Goal: Transaction & Acquisition: Download file/media

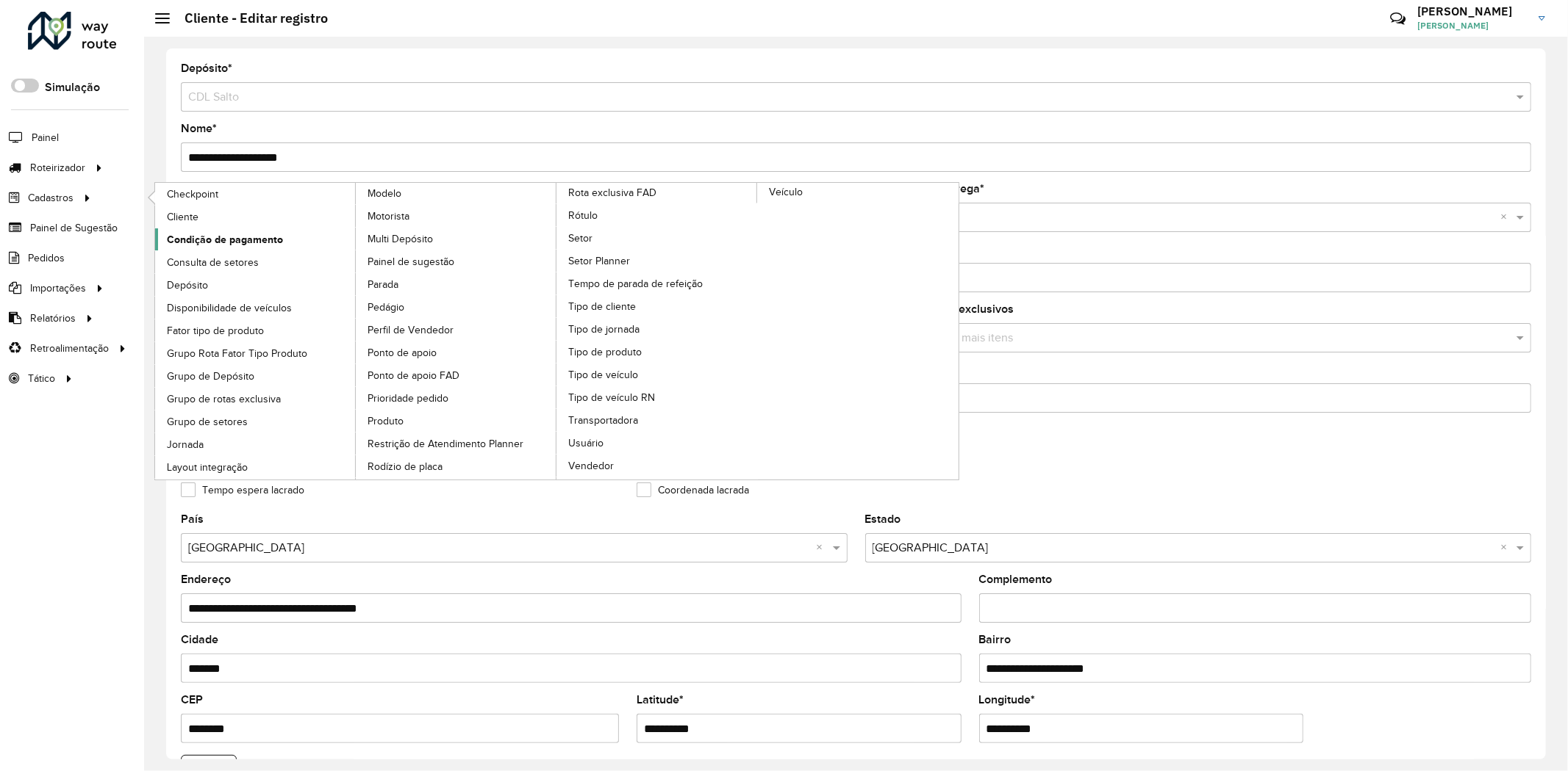
scroll to position [325, 0]
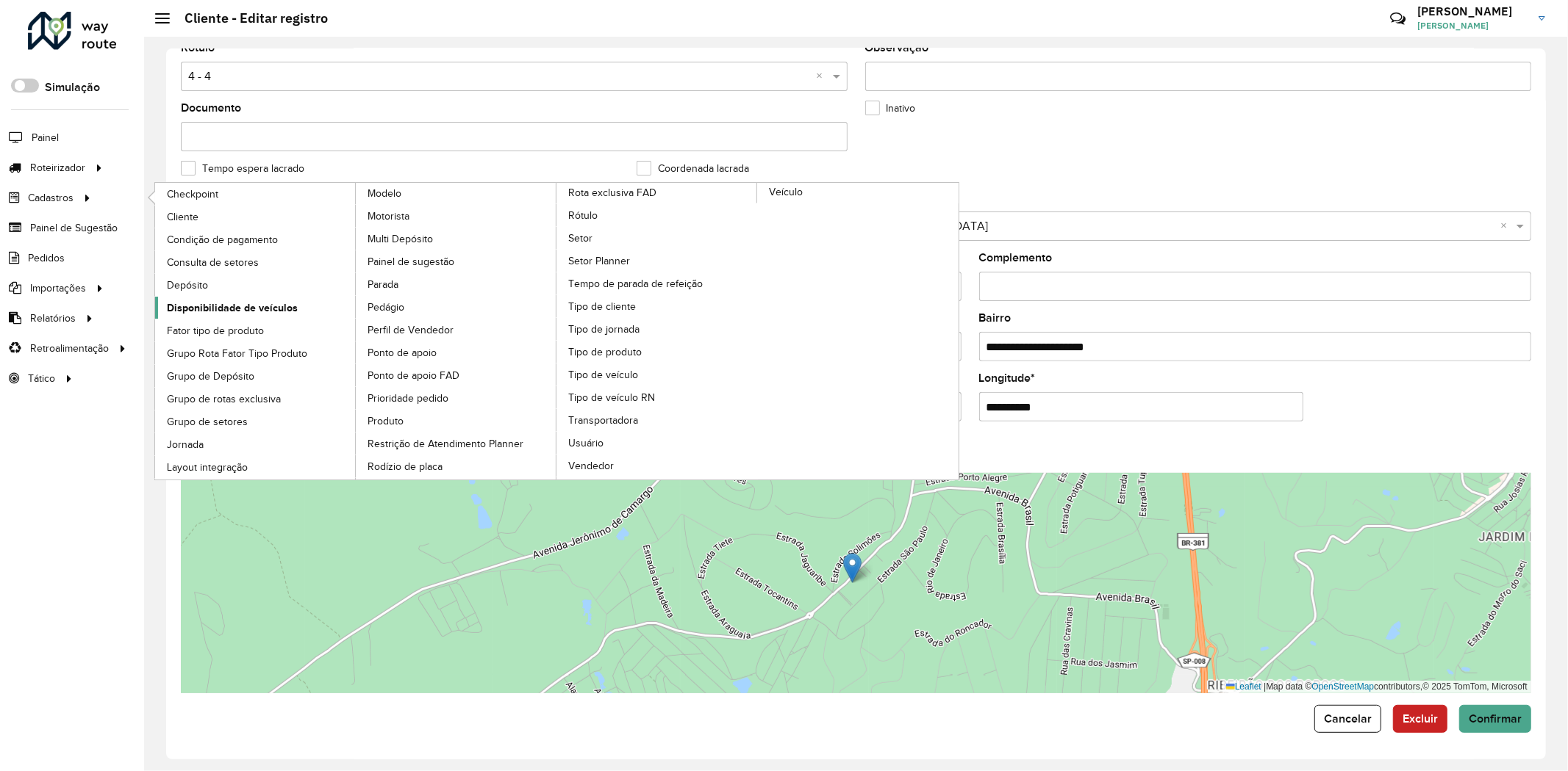
click at [245, 303] on span "Disponibilidade de veículos" at bounding box center [232, 308] width 131 height 15
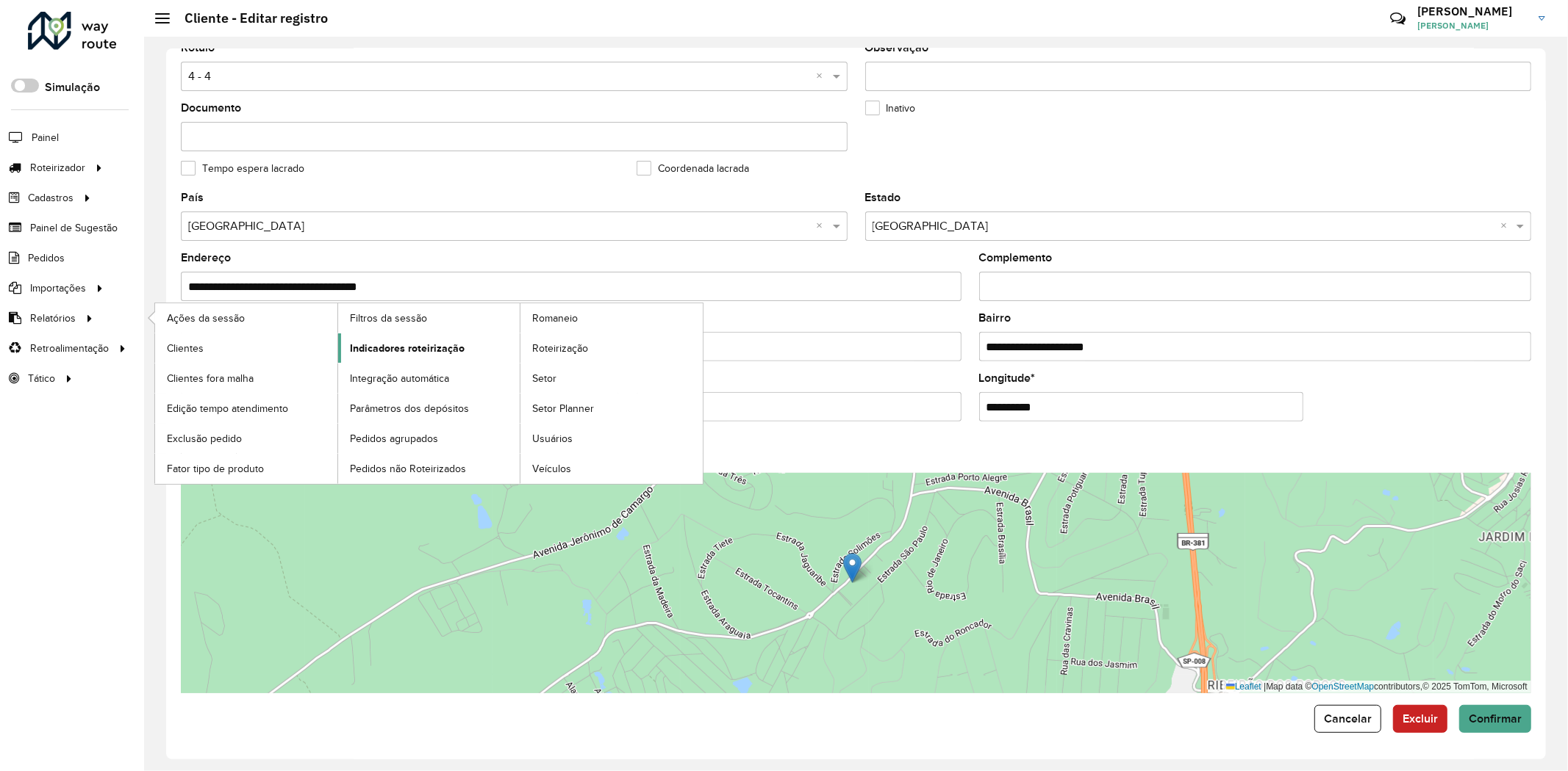
click at [406, 347] on span "Indicadores roteirização" at bounding box center [407, 348] width 114 height 15
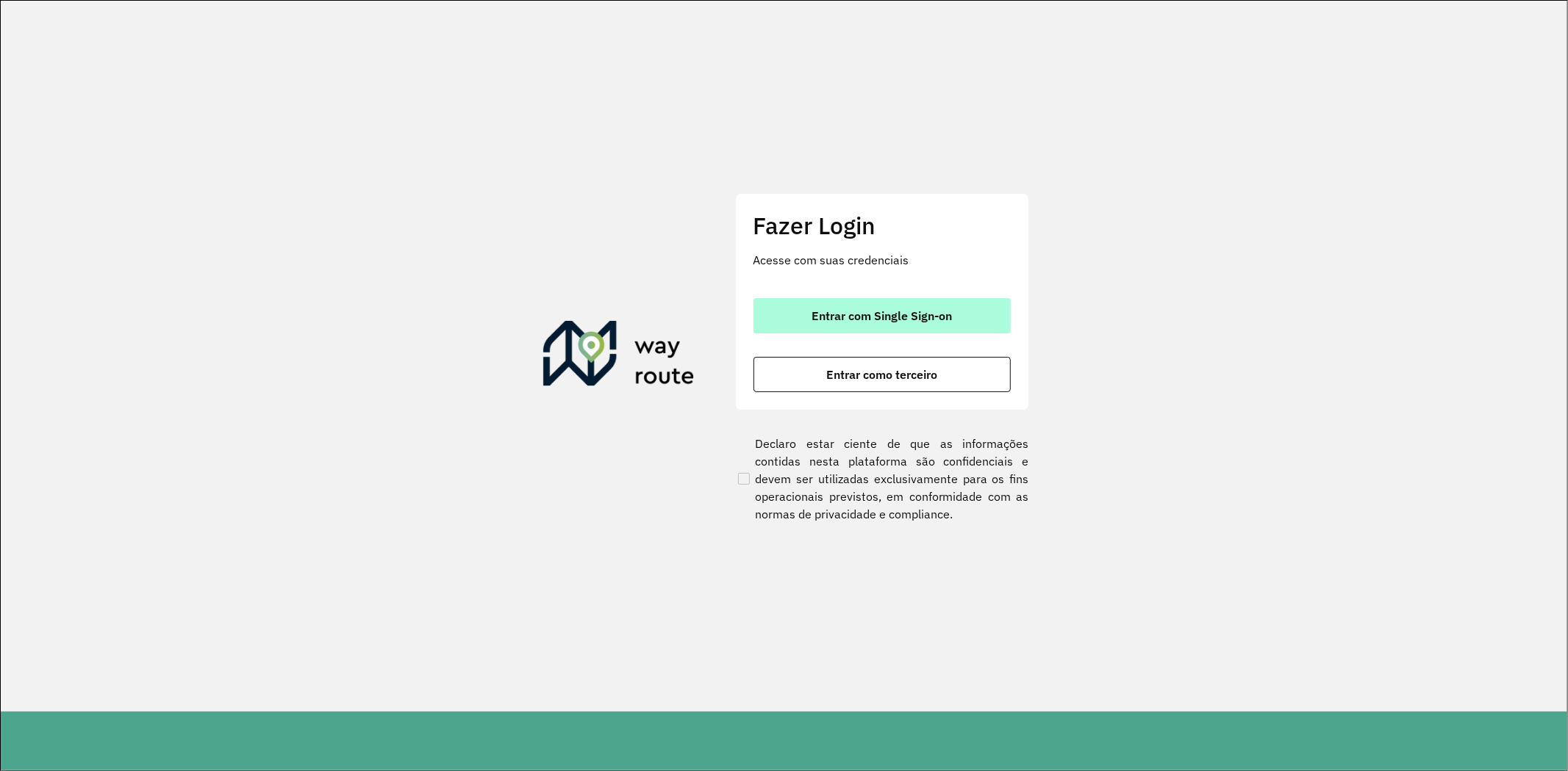
click at [908, 329] on button "Entrar com Single Sign-on" at bounding box center [882, 316] width 257 height 36
click at [842, 331] on button "Entrar com Single Sign-on" at bounding box center [882, 316] width 257 height 36
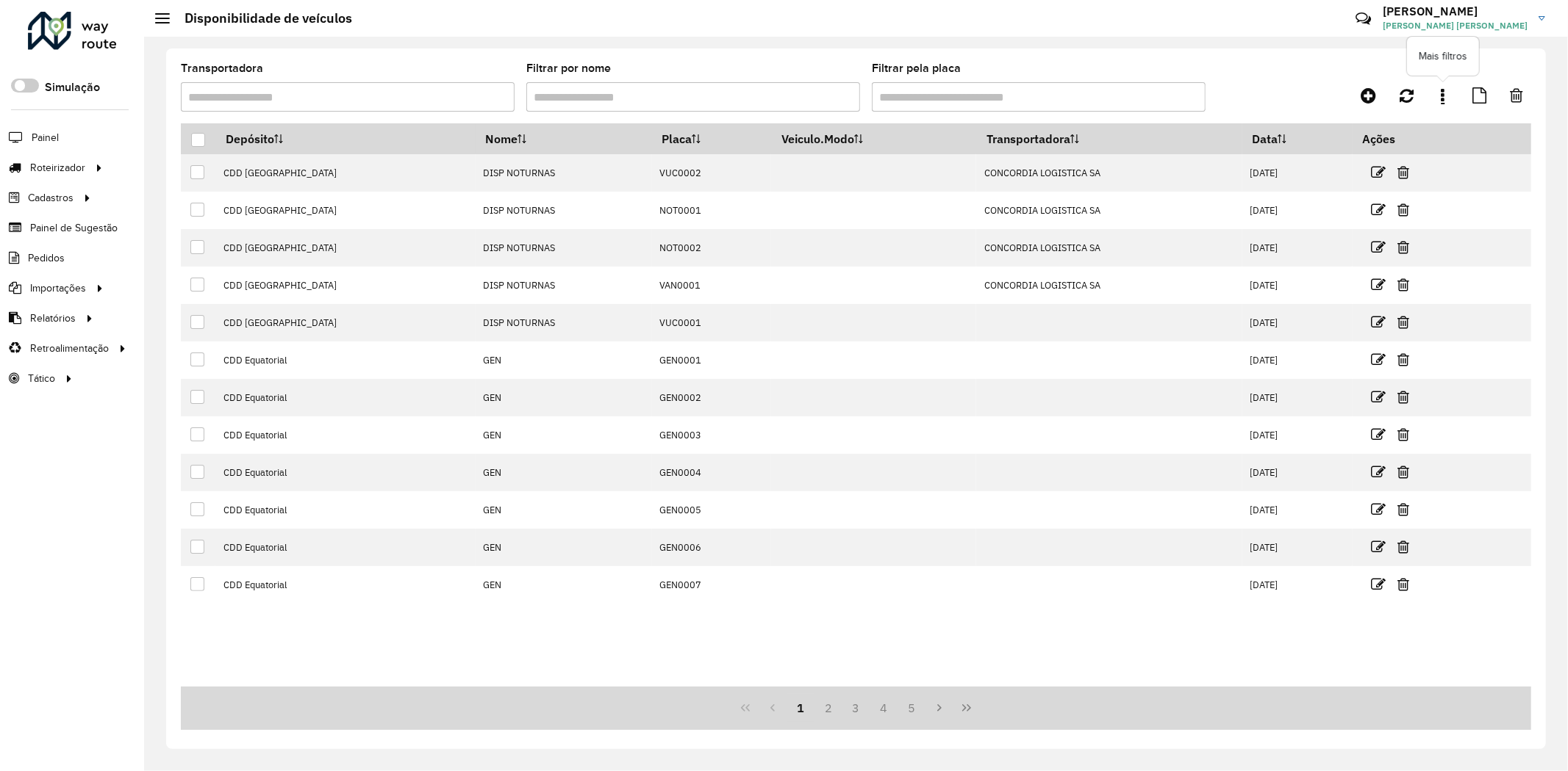
click at [1450, 105] on link at bounding box center [1442, 96] width 29 height 26
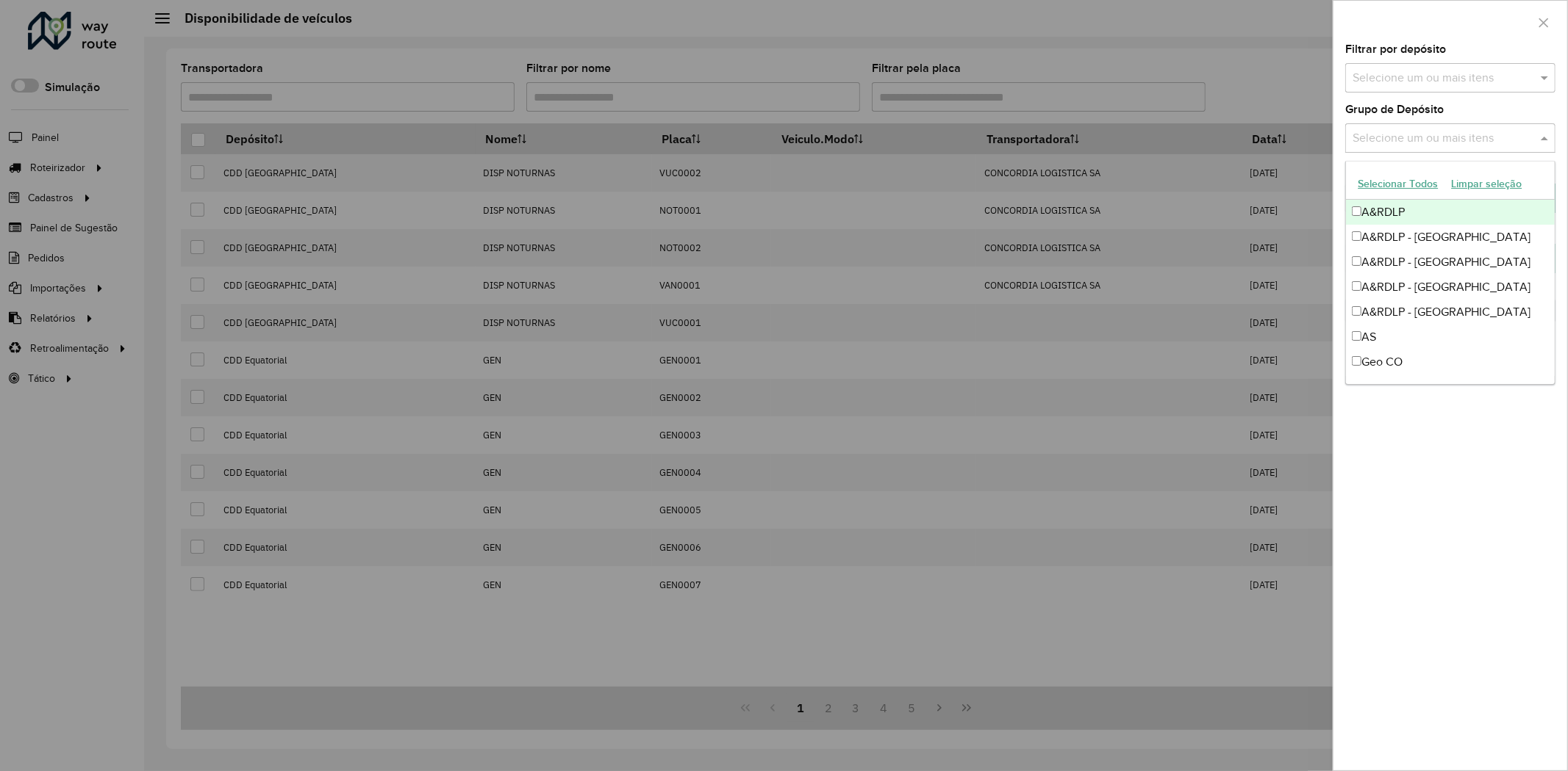
click at [1439, 131] on input "text" at bounding box center [1442, 139] width 188 height 18
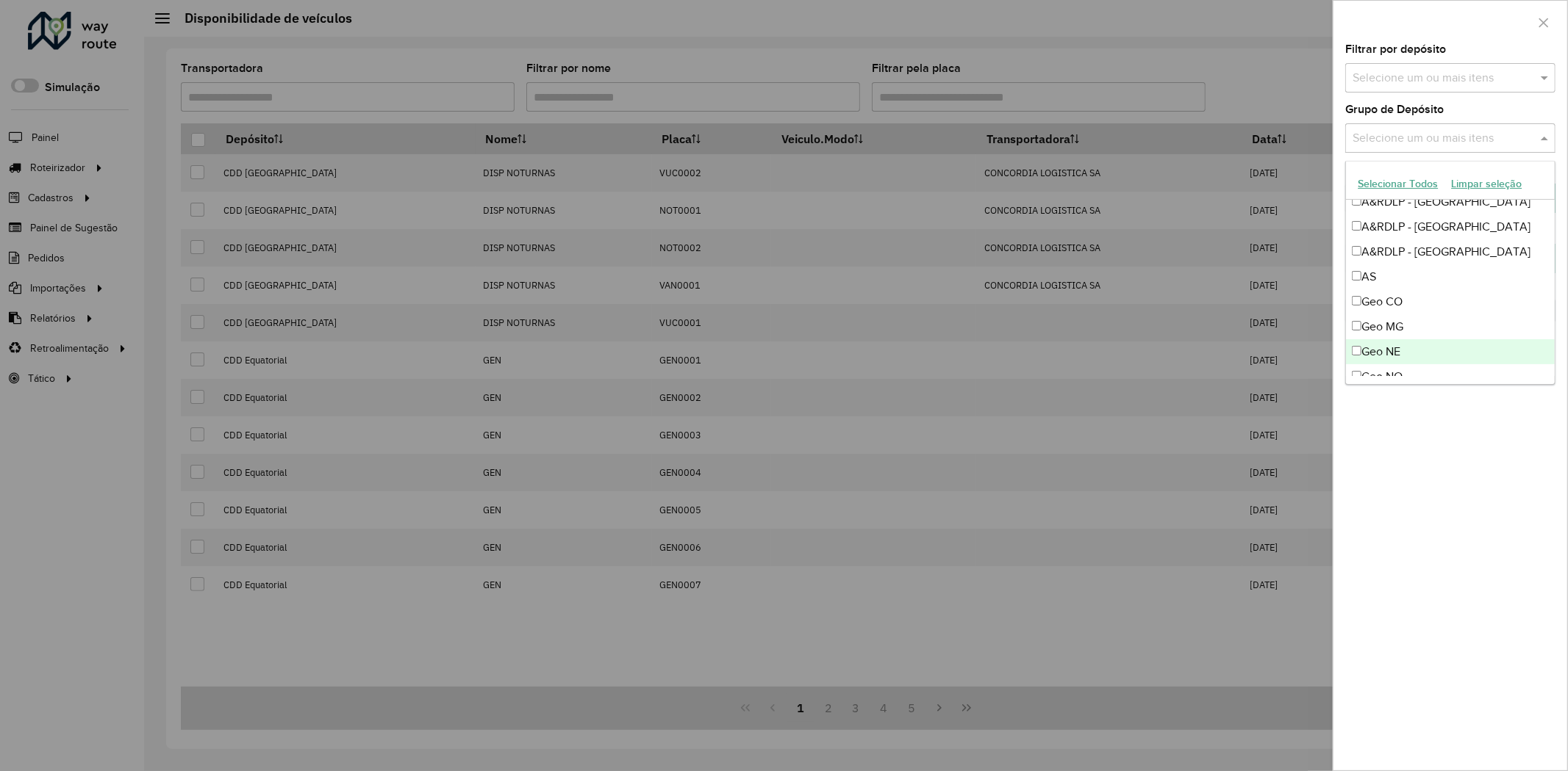
scroll to position [163, 0]
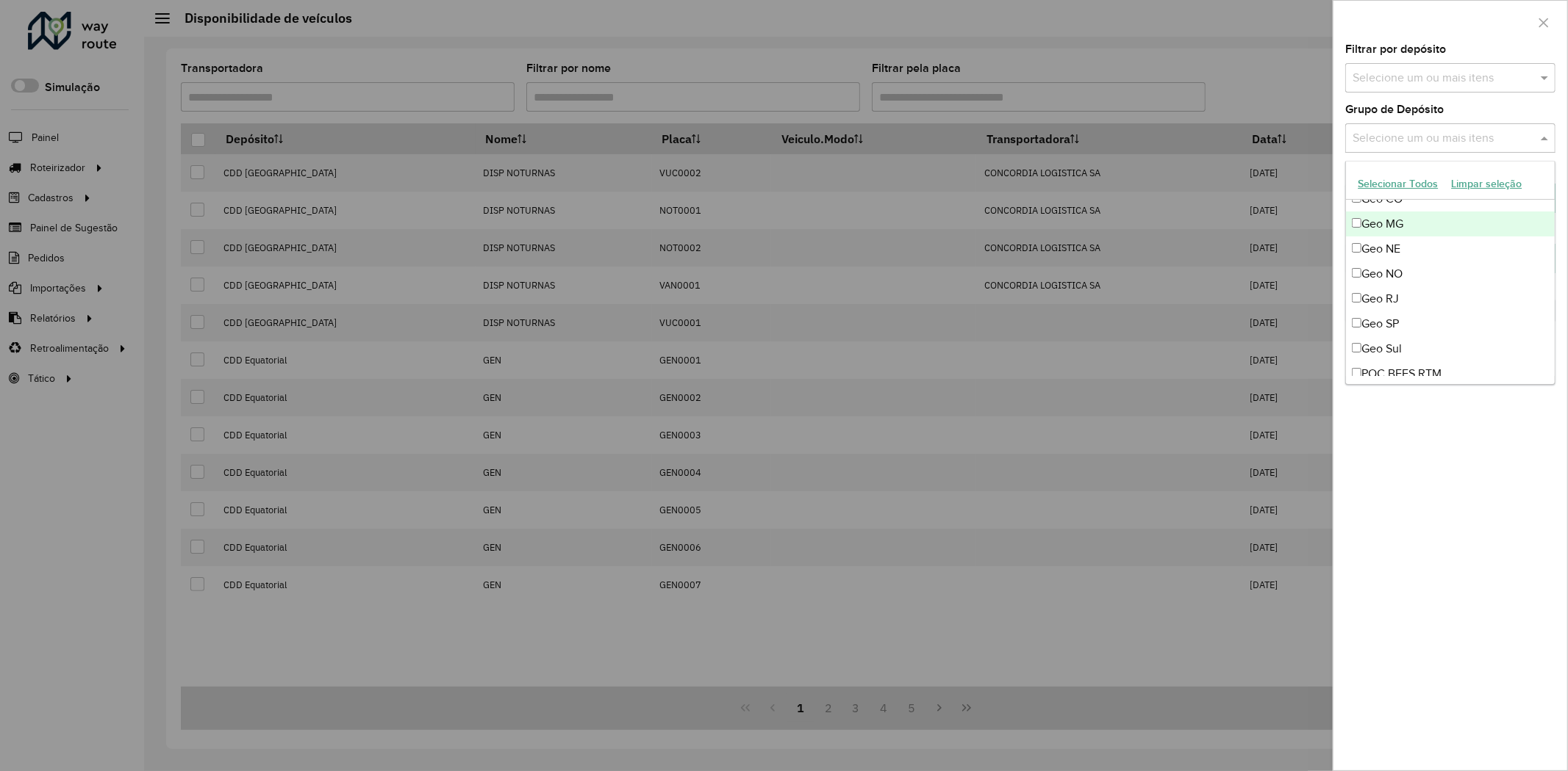
click at [1421, 232] on div "Geo MG" at bounding box center [1450, 224] width 209 height 25
click at [1424, 295] on div "Geo RJ" at bounding box center [1450, 299] width 209 height 25
click at [1429, 321] on div "Geo SP" at bounding box center [1450, 324] width 209 height 25
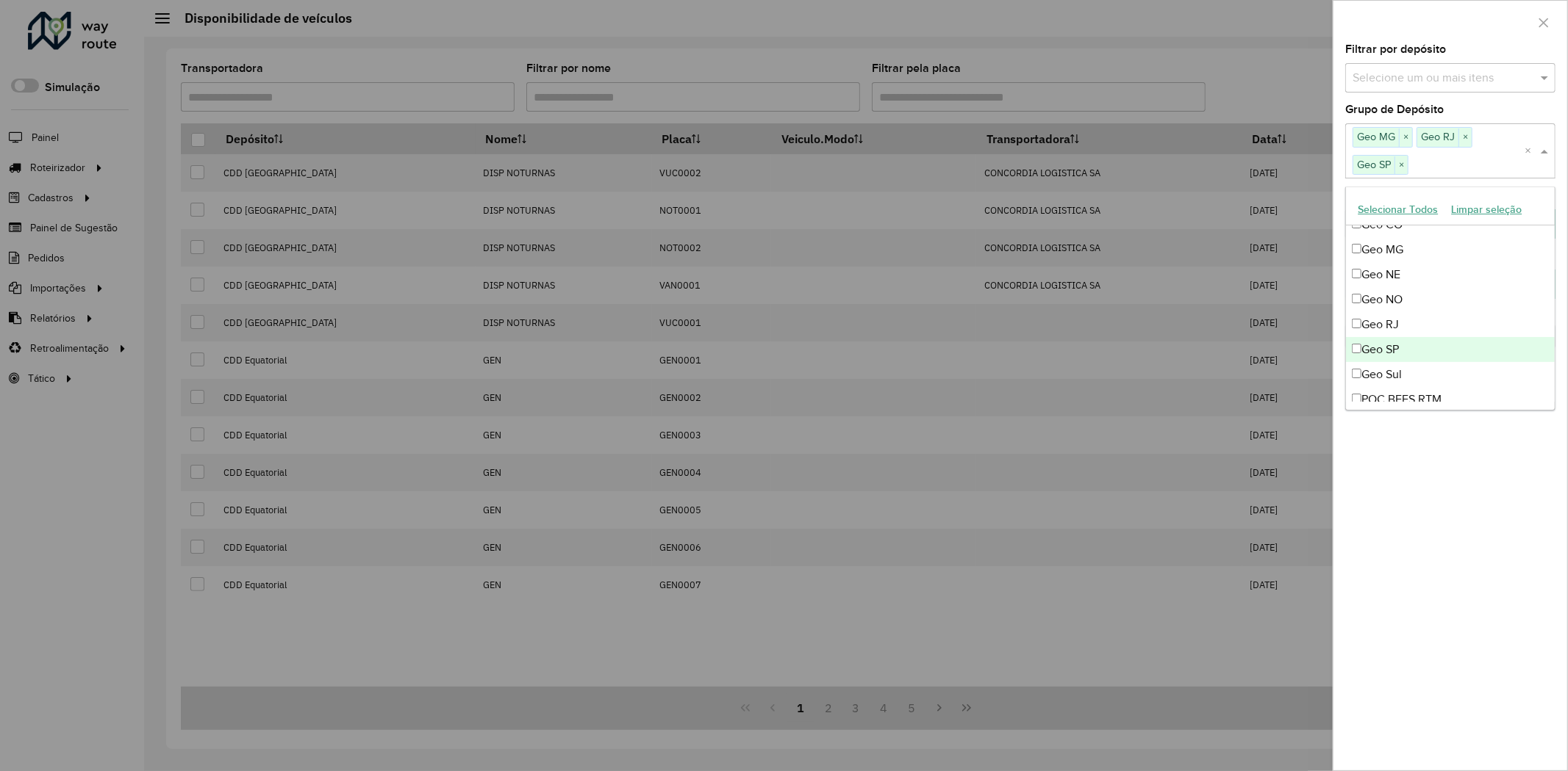
click at [1430, 493] on div "**********" at bounding box center [1450, 408] width 233 height 727
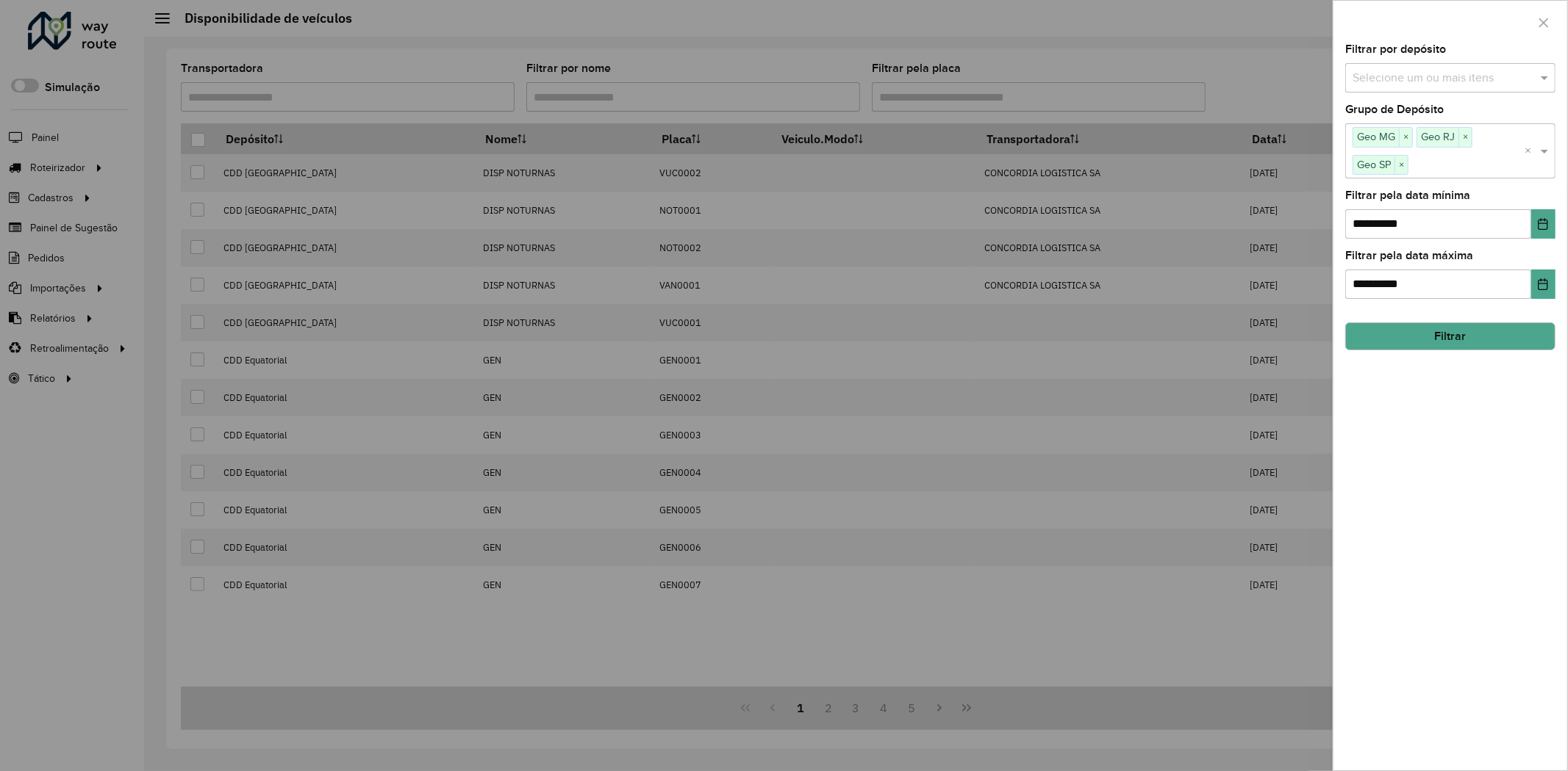
click at [1454, 336] on button "Filtrar" at bounding box center [1450, 336] width 210 height 28
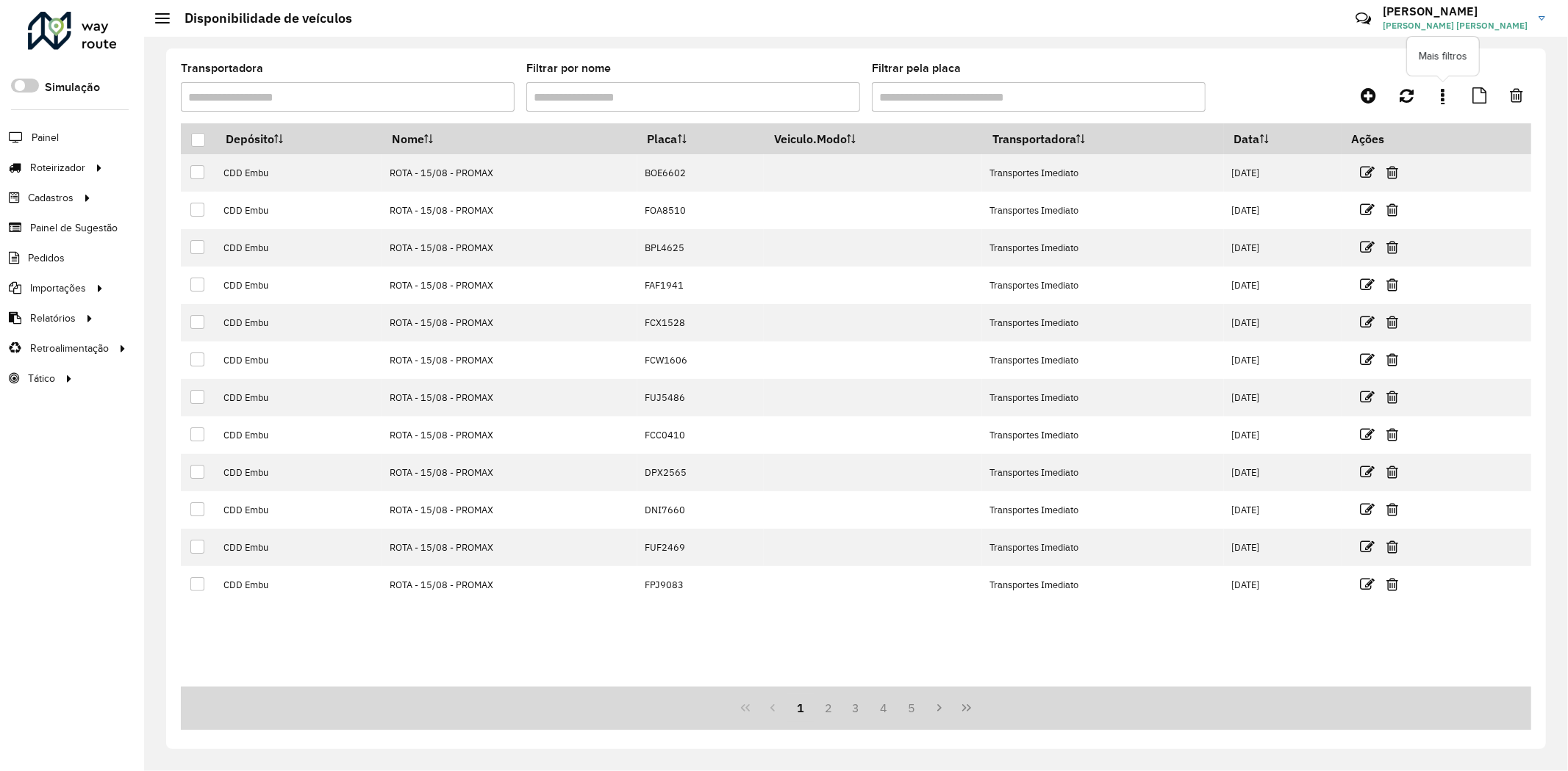
click at [1439, 83] on link at bounding box center [1442, 96] width 29 height 26
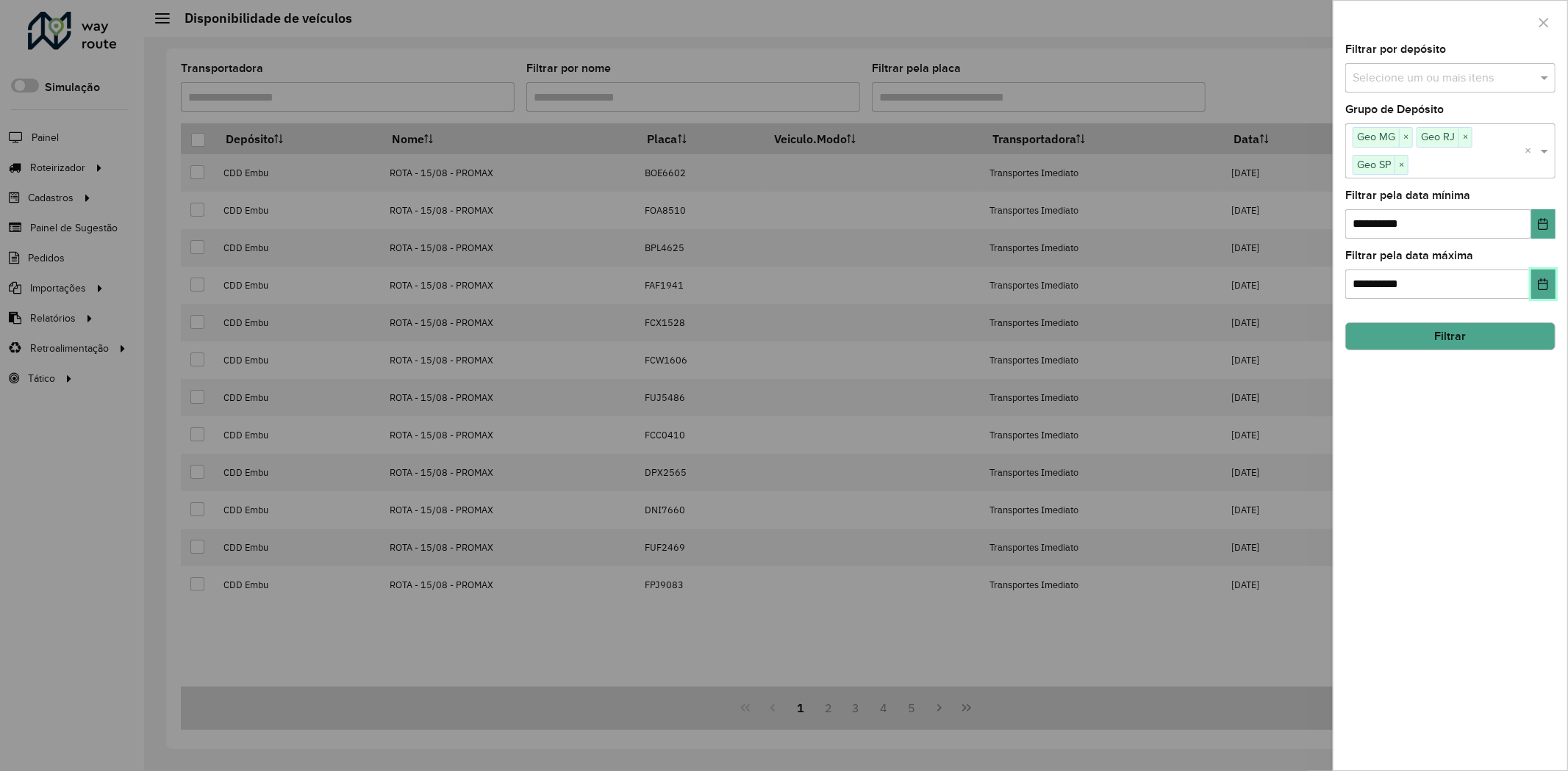
click at [1542, 291] on button "Choose Date" at bounding box center [1544, 284] width 24 height 29
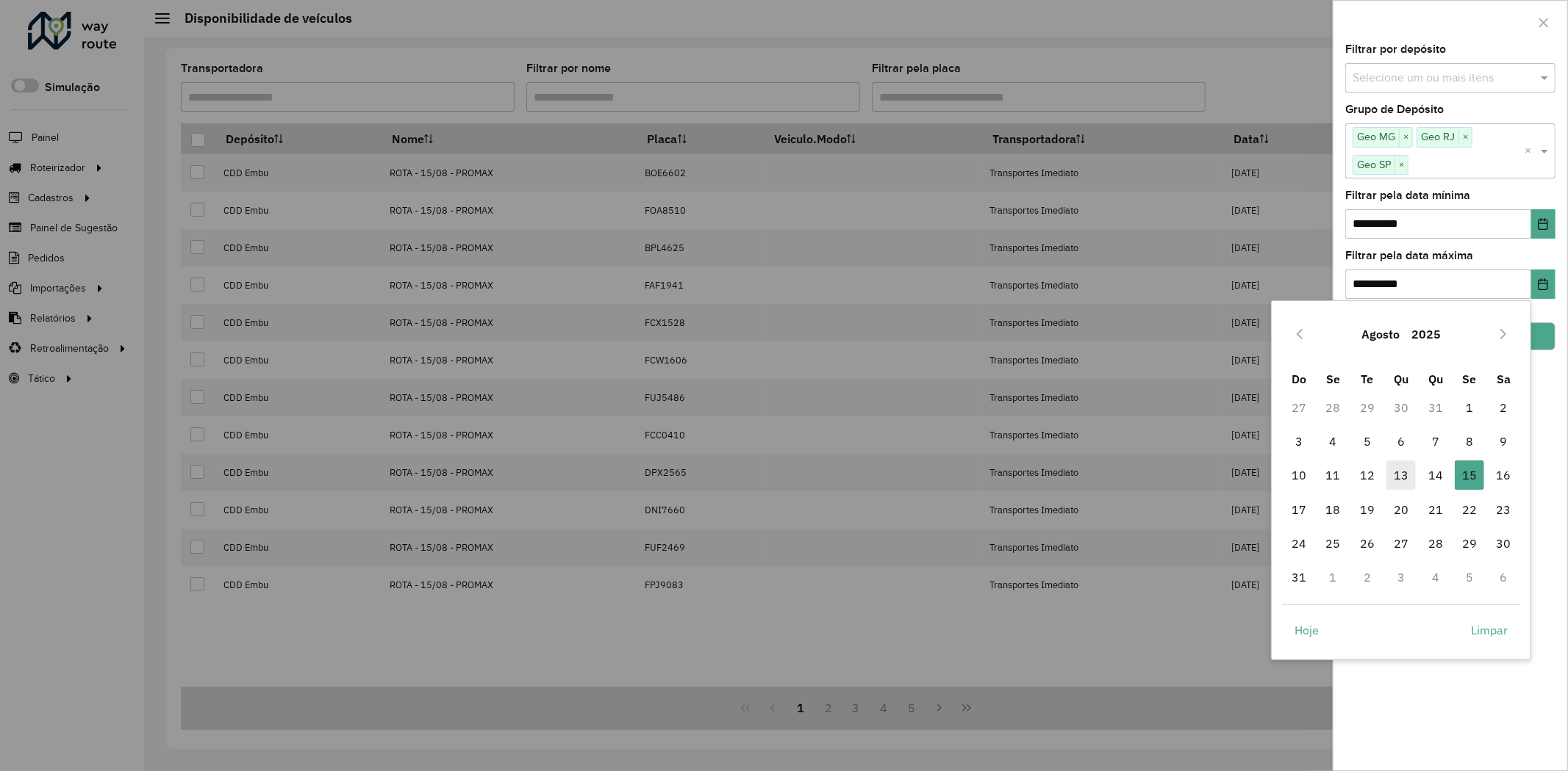
click at [1402, 474] on span "13" at bounding box center [1400, 475] width 29 height 29
type input "**********"
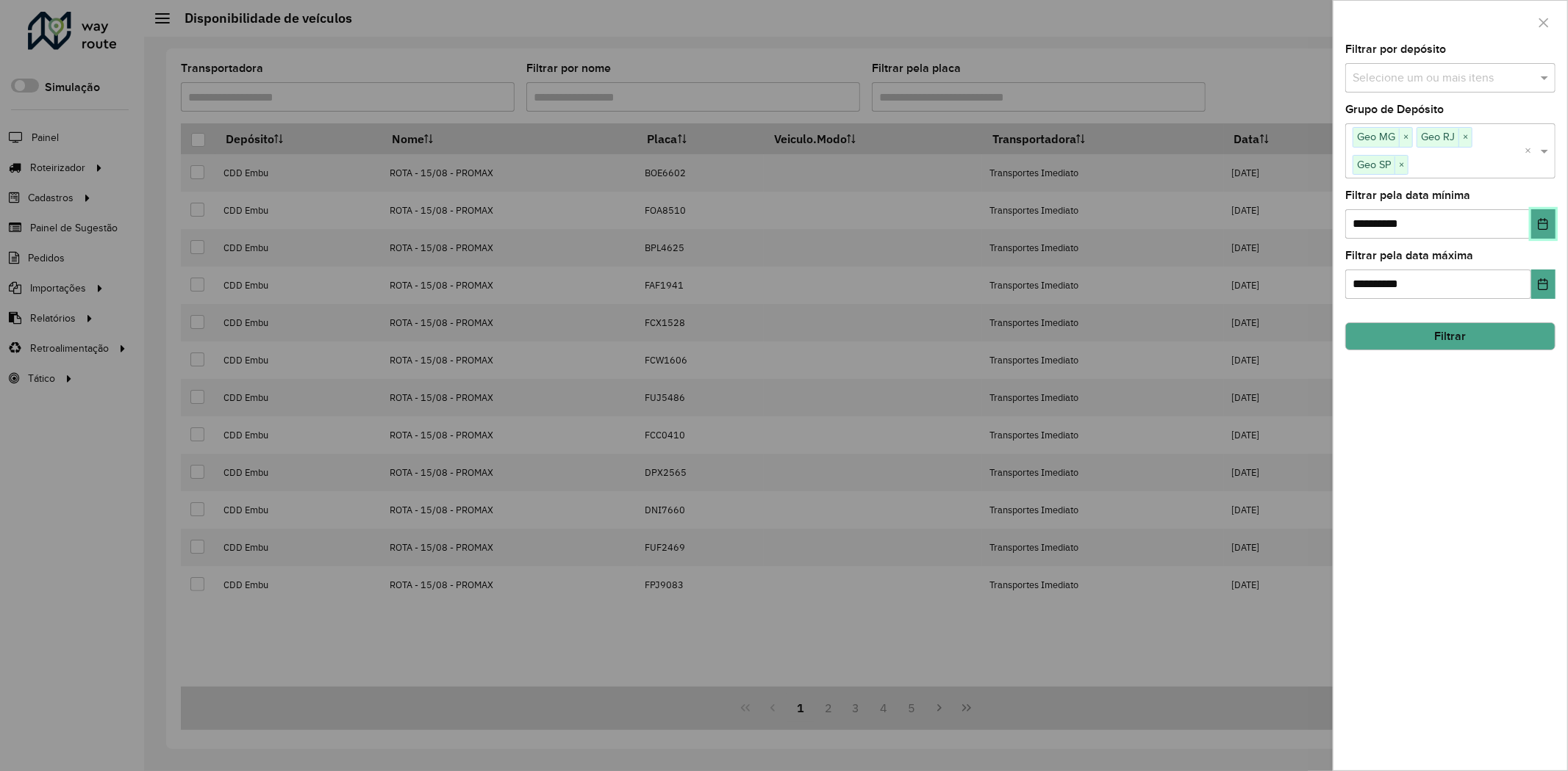
click at [1542, 233] on button "Choose Date" at bounding box center [1544, 224] width 24 height 29
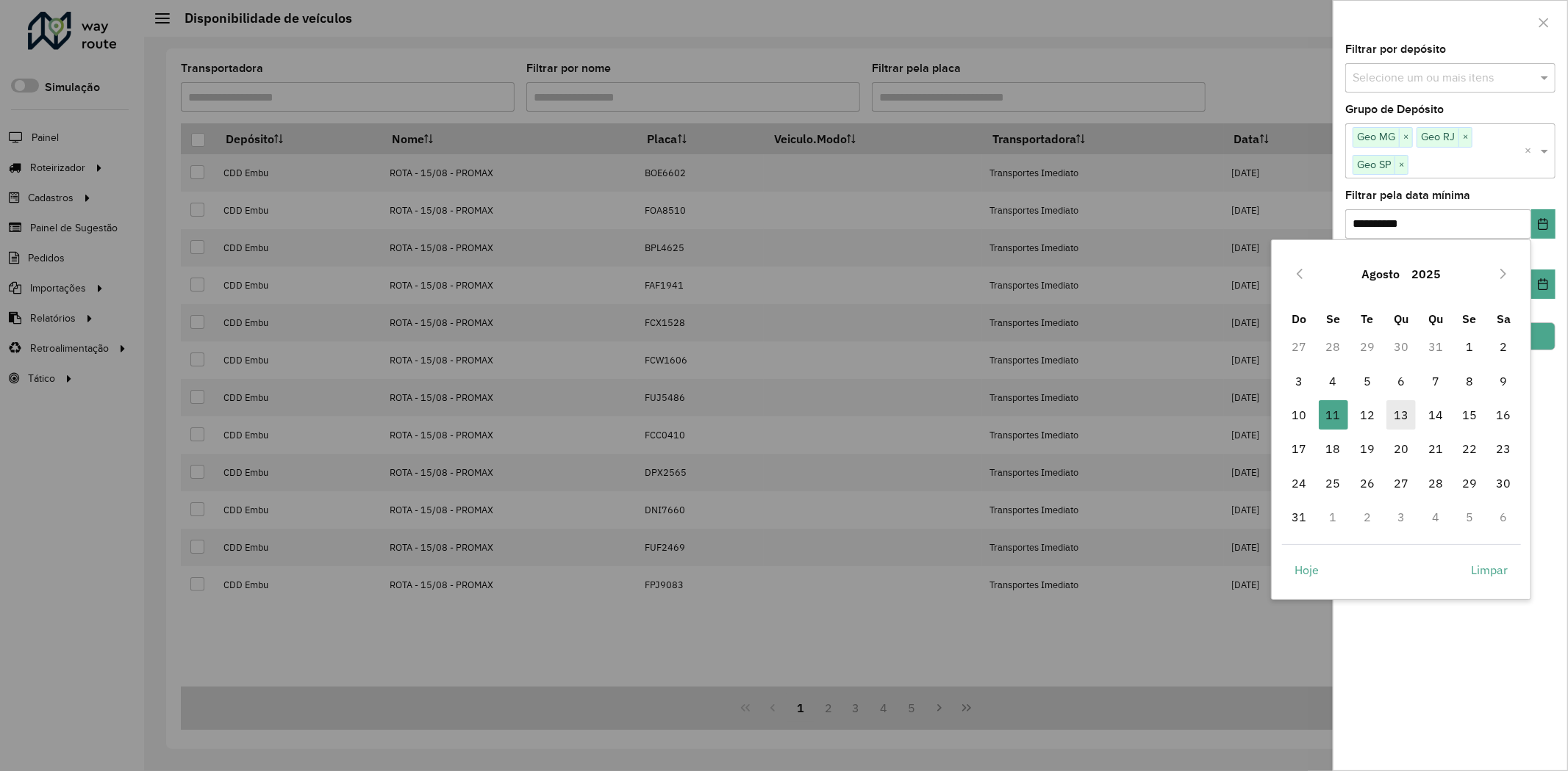
click at [1411, 414] on span "13" at bounding box center [1400, 414] width 29 height 29
type input "**********"
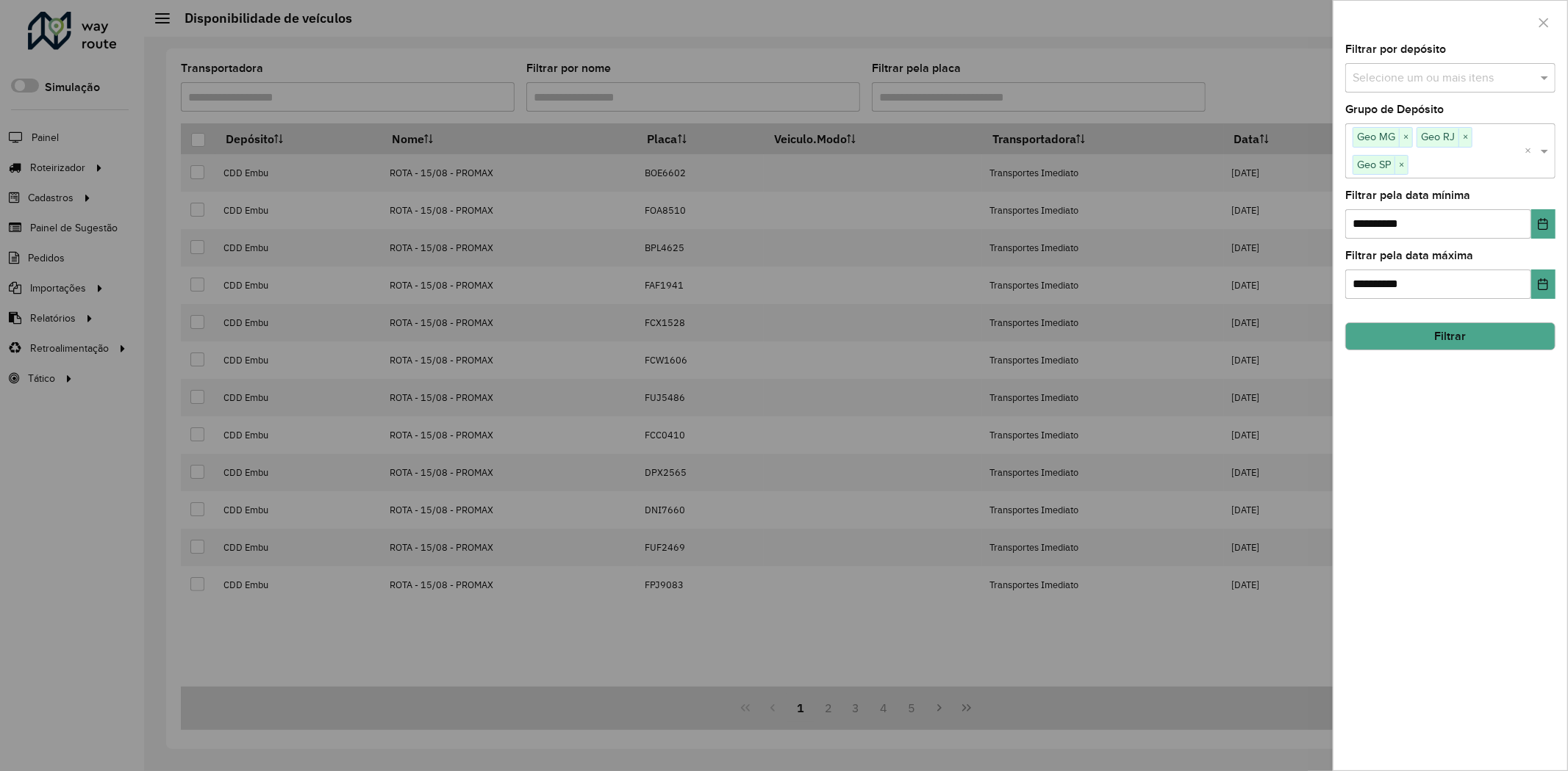
click at [1482, 332] on button "Filtrar" at bounding box center [1450, 336] width 210 height 28
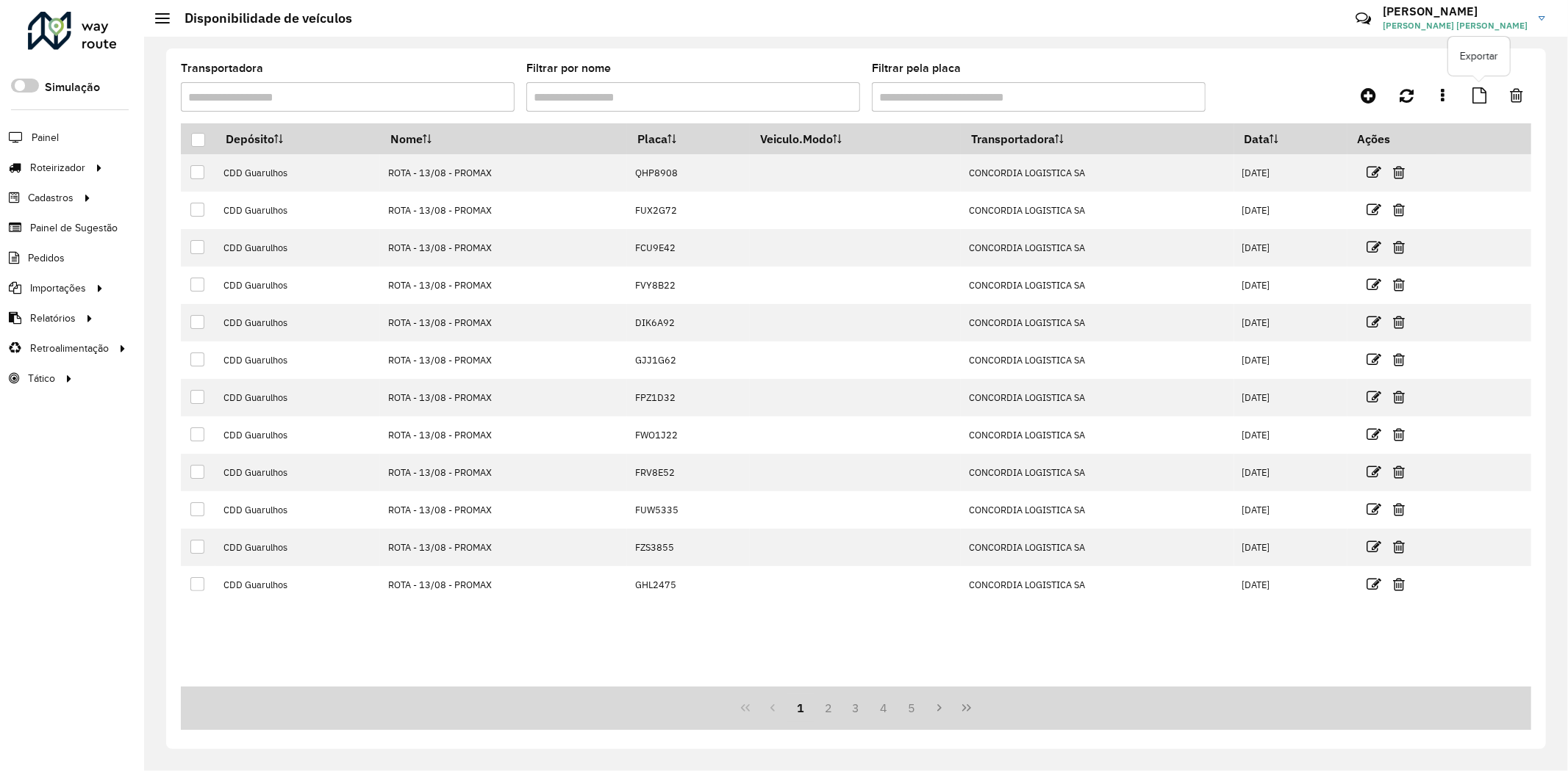
click at [1474, 96] on icon at bounding box center [1479, 95] width 14 height 16
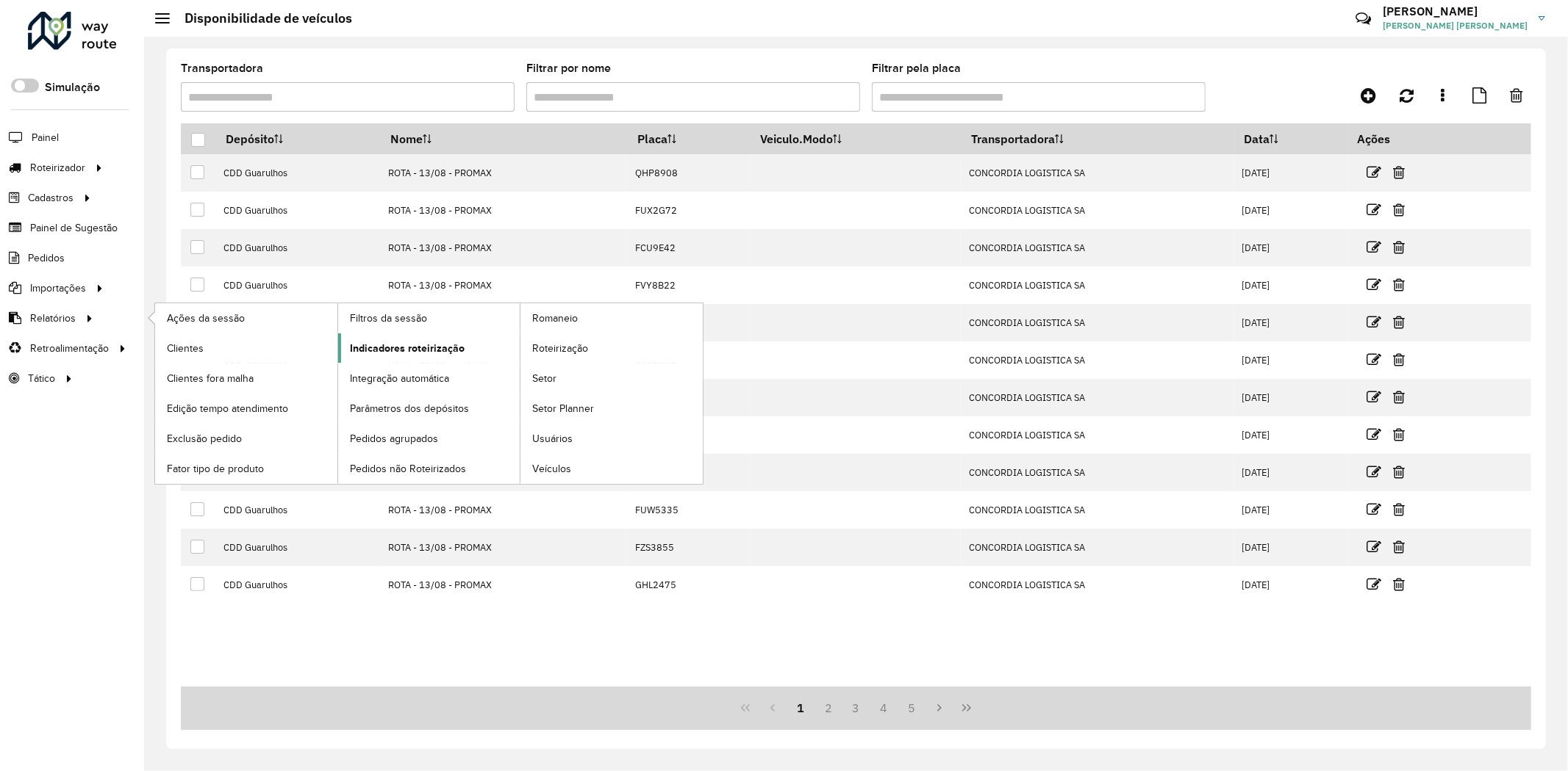
click at [455, 343] on span "Indicadores roteirização" at bounding box center [407, 348] width 114 height 15
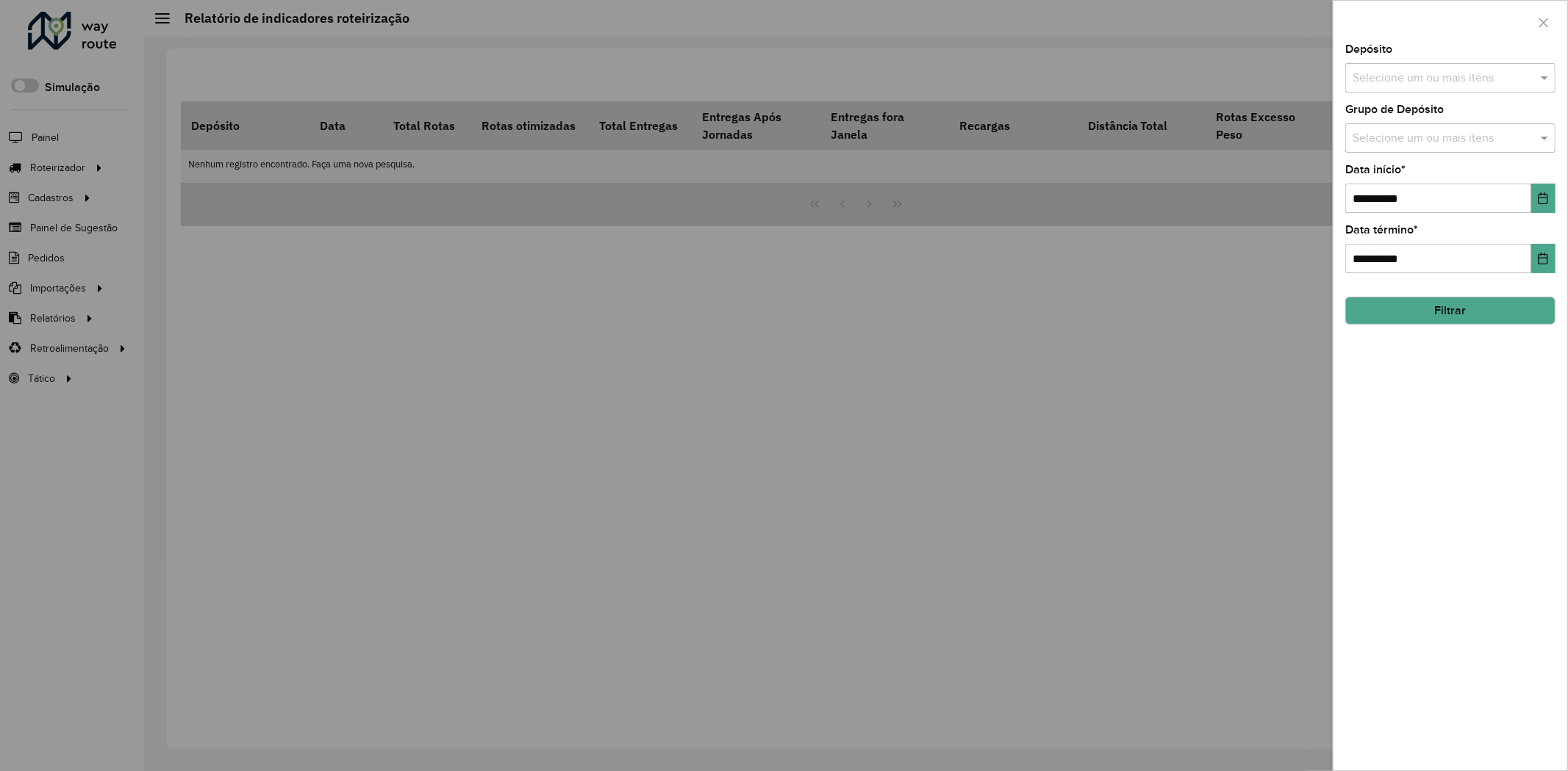
click at [1479, 141] on input "text" at bounding box center [1442, 139] width 188 height 18
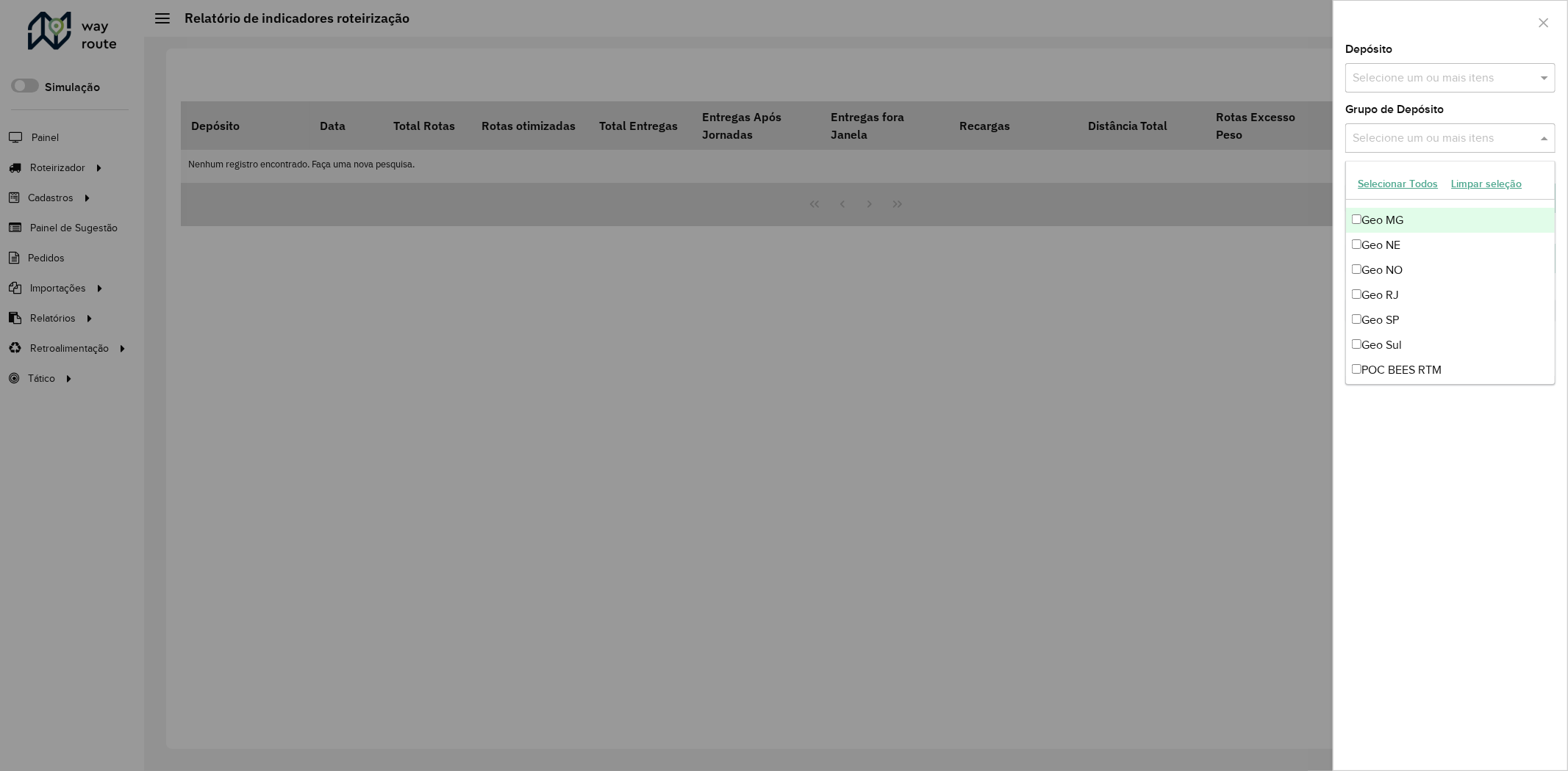
scroll to position [141, 0]
click at [1401, 245] on div "Geo MG" at bounding box center [1450, 245] width 209 height 25
click at [1407, 321] on div "Geo RJ" at bounding box center [1450, 320] width 209 height 25
click at [1415, 349] on div "Geo SP" at bounding box center [1450, 345] width 209 height 25
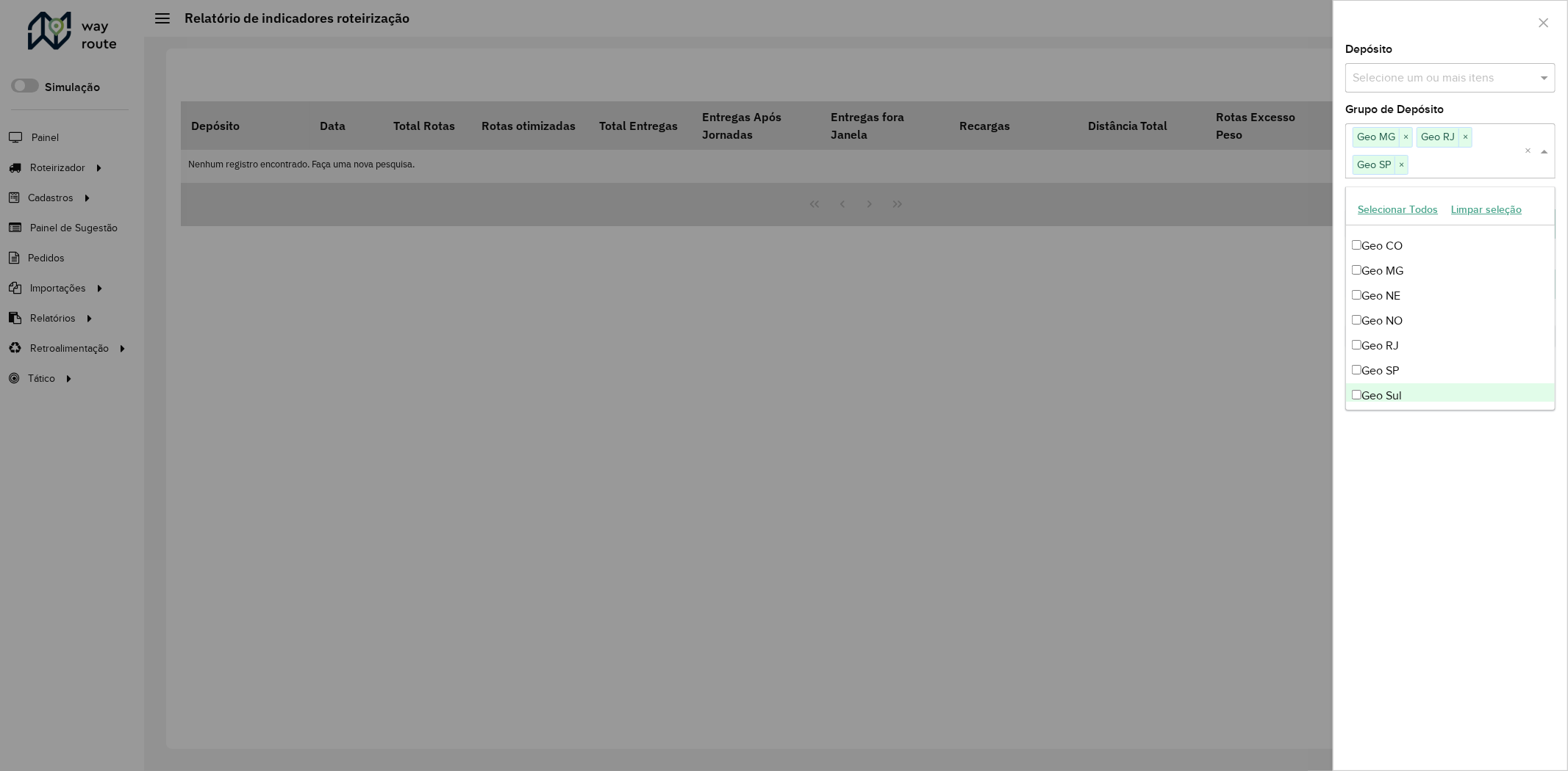
click at [1441, 467] on div "**********" at bounding box center [1450, 408] width 233 height 727
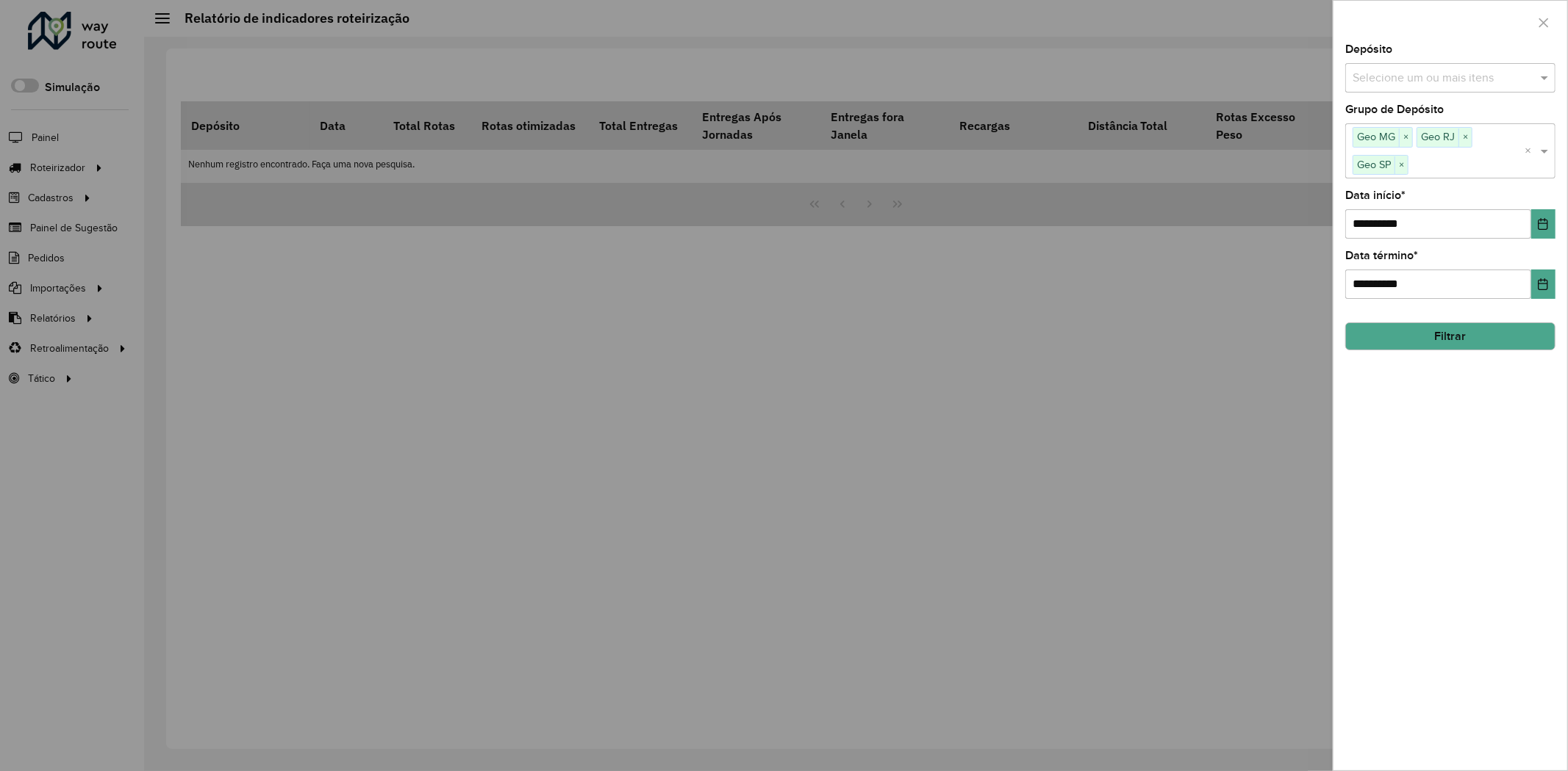
click at [1461, 342] on button "Filtrar" at bounding box center [1450, 336] width 210 height 28
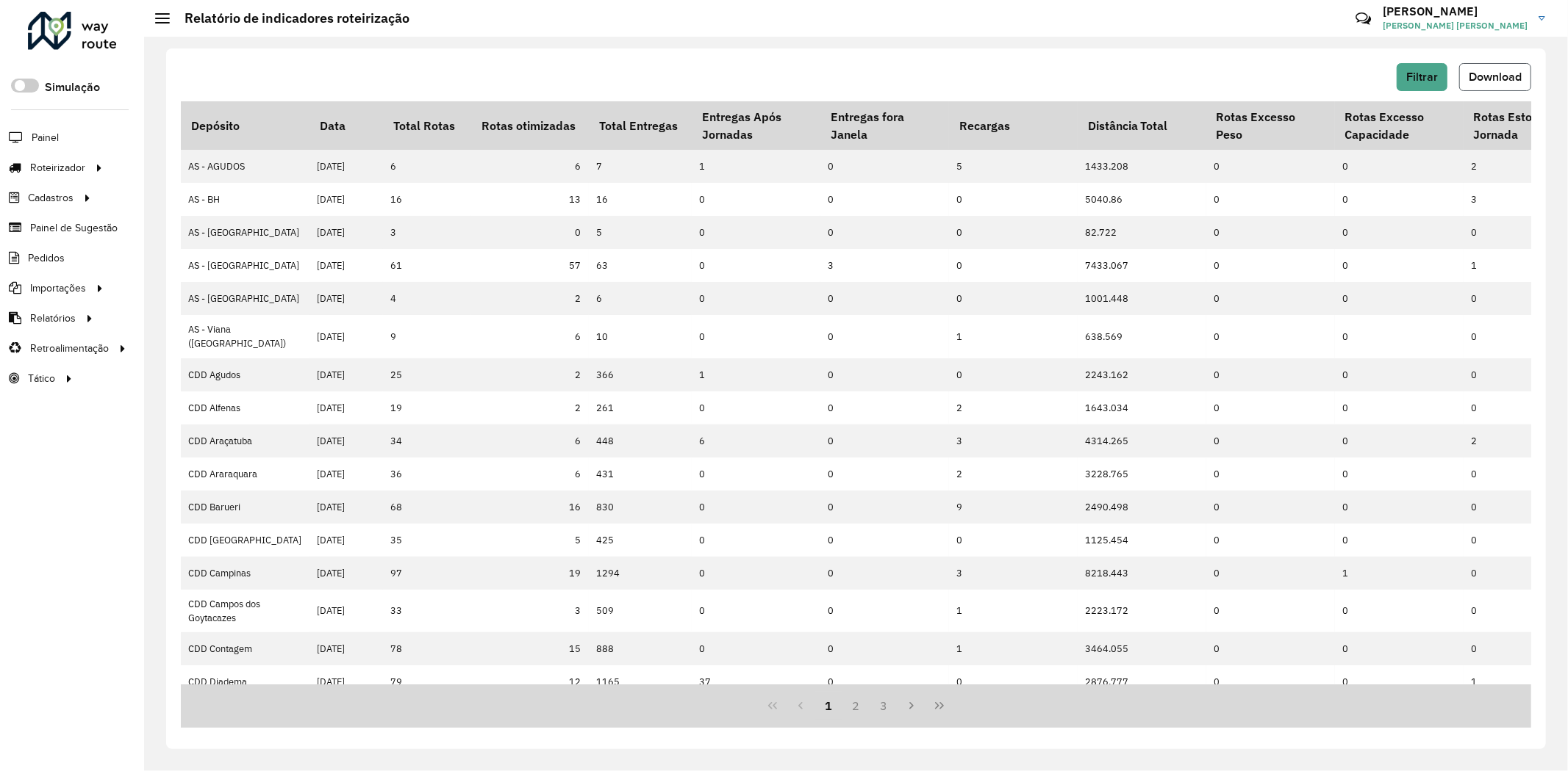
click at [1515, 76] on span "Download" at bounding box center [1495, 76] width 52 height 12
